Goal: Check status: Check status

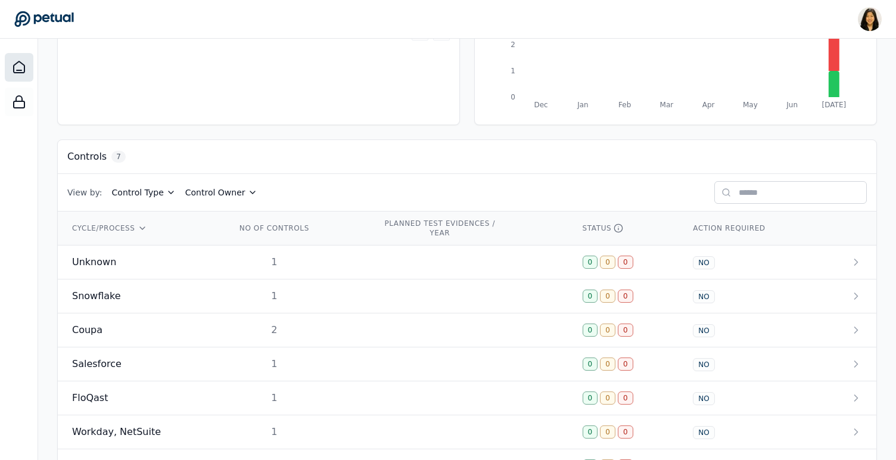
scroll to position [282, 0]
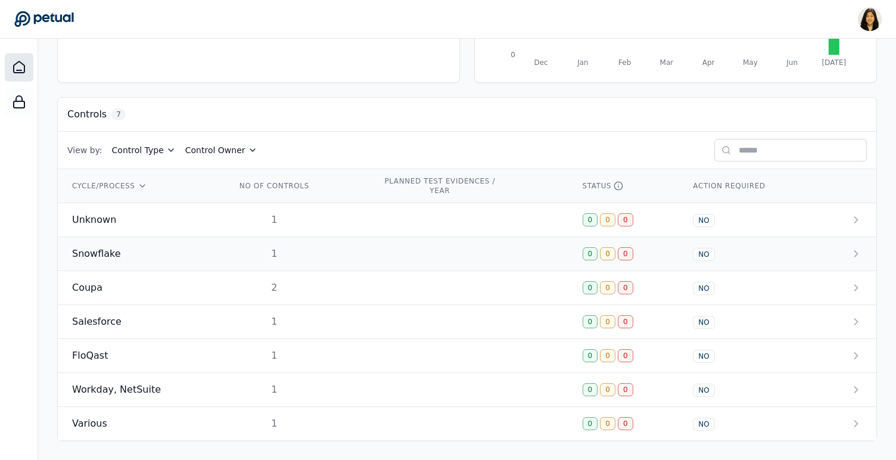
click at [105, 237] on td "Snowflake" at bounding box center [140, 254] width 164 height 34
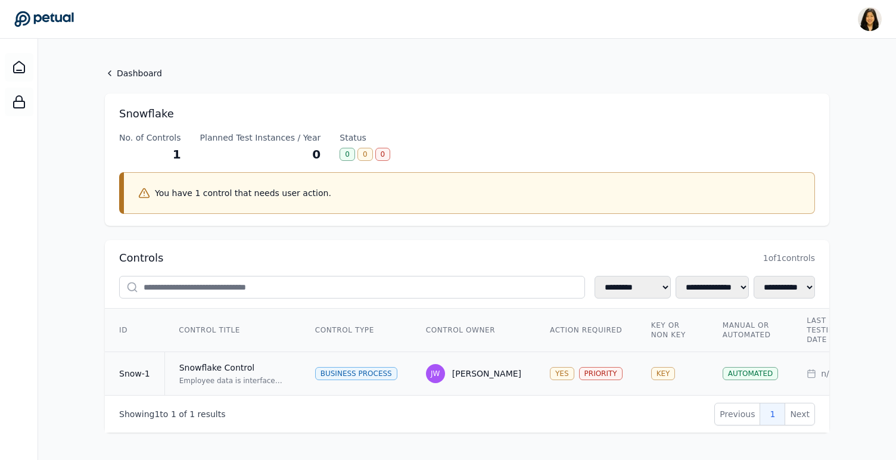
click at [225, 372] on div "Snowflake Control" at bounding box center [232, 367] width 107 height 12
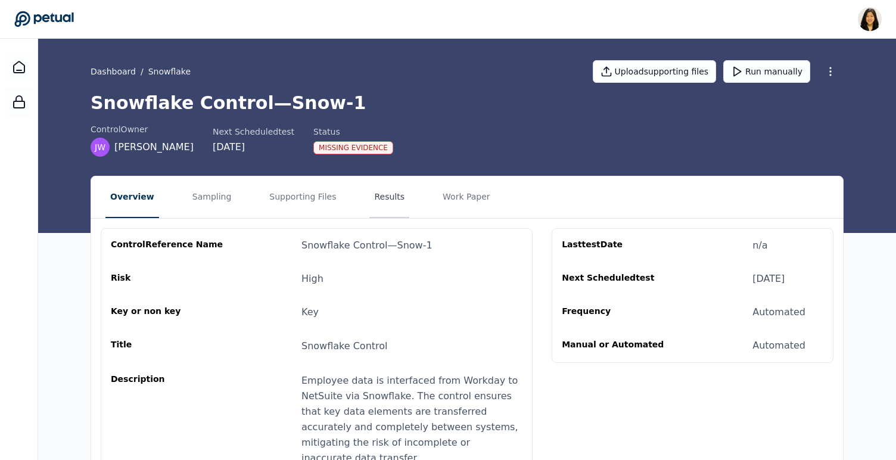
click at [385, 193] on button "Results" at bounding box center [389, 197] width 40 height 42
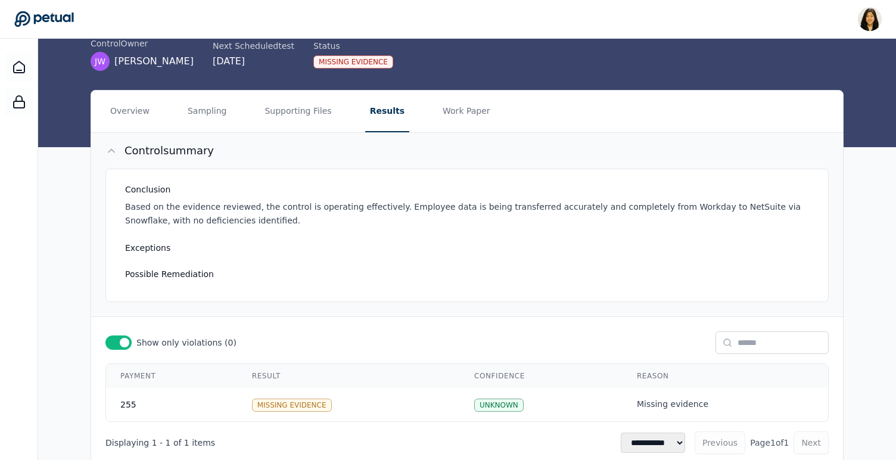
scroll to position [119, 0]
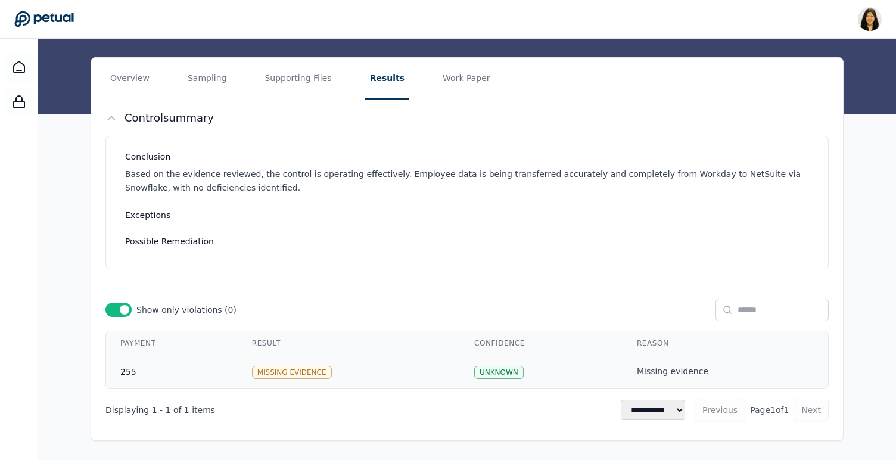
click at [442, 372] on td "Missing Evidence" at bounding box center [349, 371] width 222 height 33
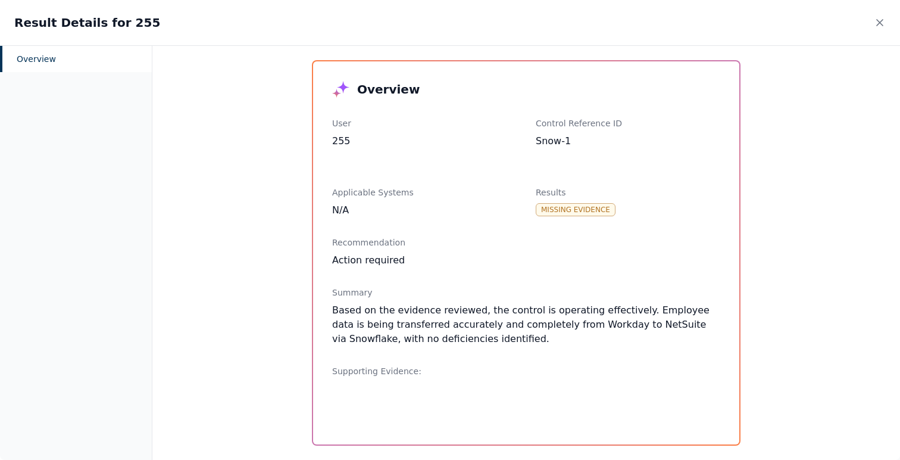
click at [871, 22] on div "Result Details for 255" at bounding box center [450, 22] width 900 height 45
click at [873, 22] on div "Result Details for 255" at bounding box center [450, 22] width 900 height 45
click at [884, 23] on icon at bounding box center [880, 23] width 12 height 12
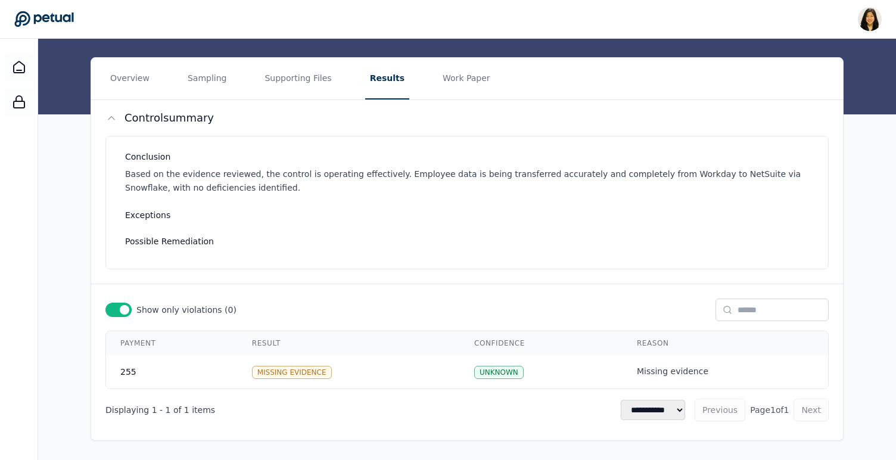
click at [116, 307] on div at bounding box center [118, 309] width 26 height 14
click at [120, 308] on div at bounding box center [118, 309] width 26 height 14
